Goal: Ask a question

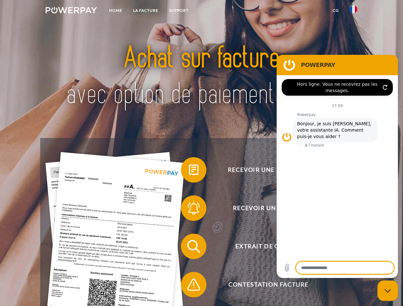
click at [71, 11] on img at bounding box center [71, 10] width 51 height 6
click at [354, 11] on img at bounding box center [354, 9] width 8 height 8
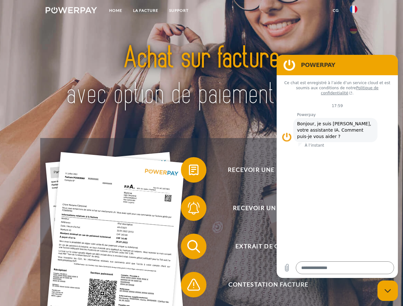
click at [336, 11] on link "CG" at bounding box center [335, 10] width 17 height 11
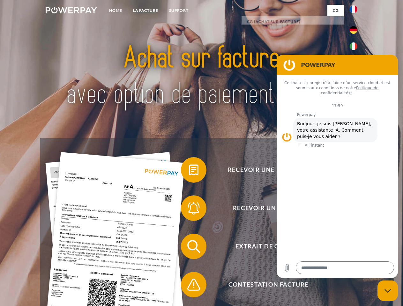
click at [189, 171] on span at bounding box center [184, 170] width 32 height 32
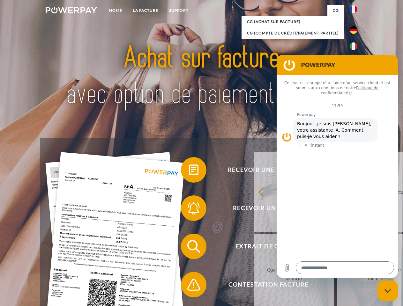
click at [189, 210] on span at bounding box center [184, 208] width 32 height 32
click at [337, 248] on link "Jusqu'à quand dois-je payer ma facture?" at bounding box center [376, 275] width 79 height 80
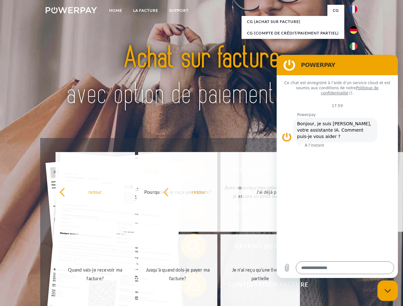
click at [189, 286] on span at bounding box center [184, 285] width 32 height 32
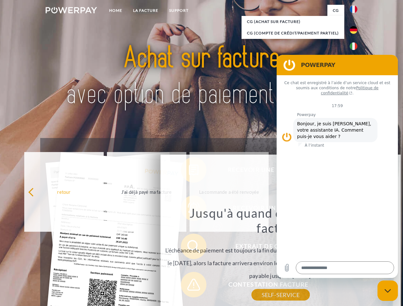
click at [388, 291] on icon "Fermer la fenêtre de messagerie" at bounding box center [388, 291] width 7 height 4
type textarea "*"
